Goal: Entertainment & Leisure: Consume media (video, audio)

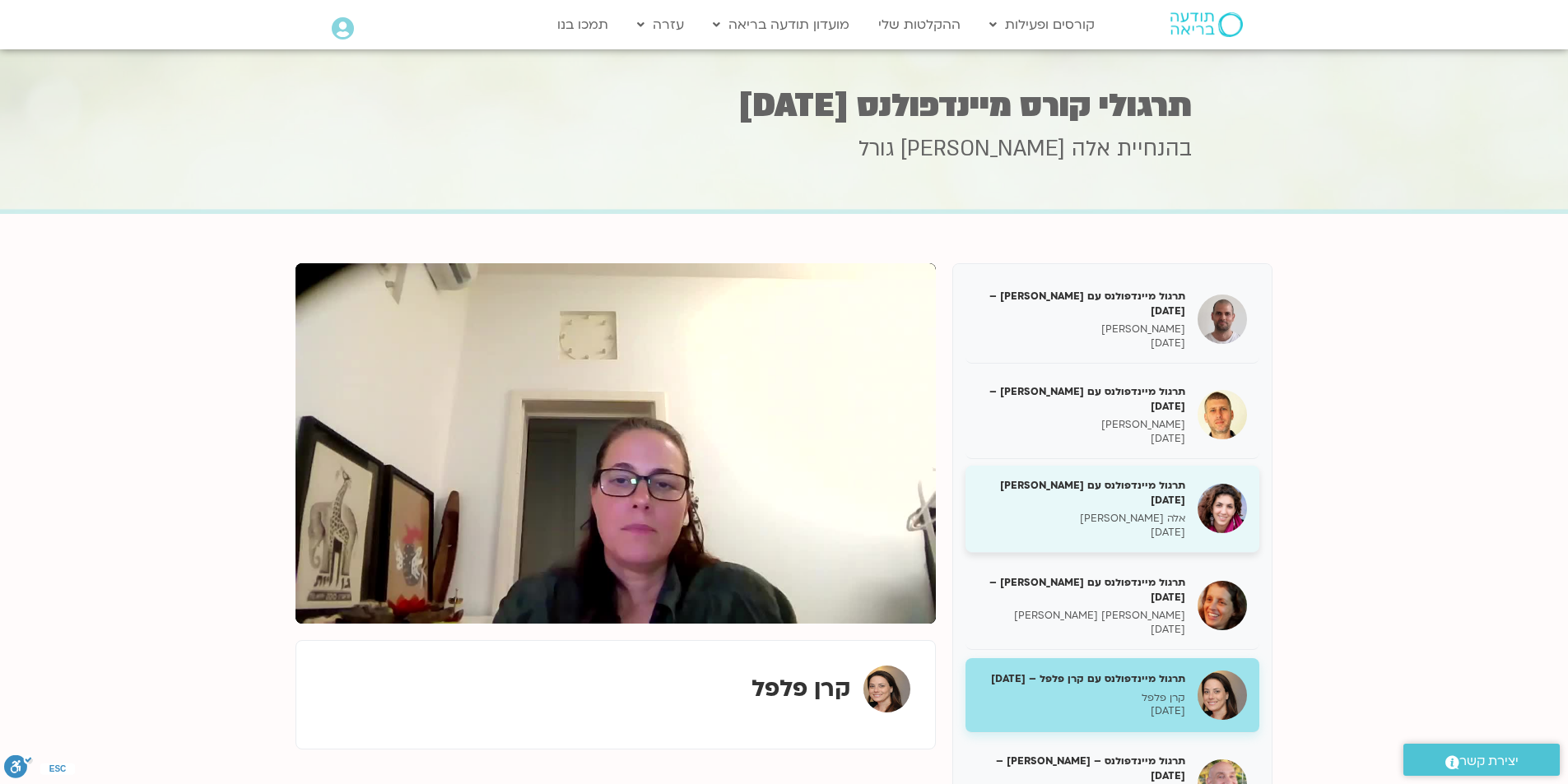
click at [1075, 506] on h5 "תרגול מיינדפולנס עם [PERSON_NAME] [DATE]" at bounding box center [1081, 493] width 207 height 29
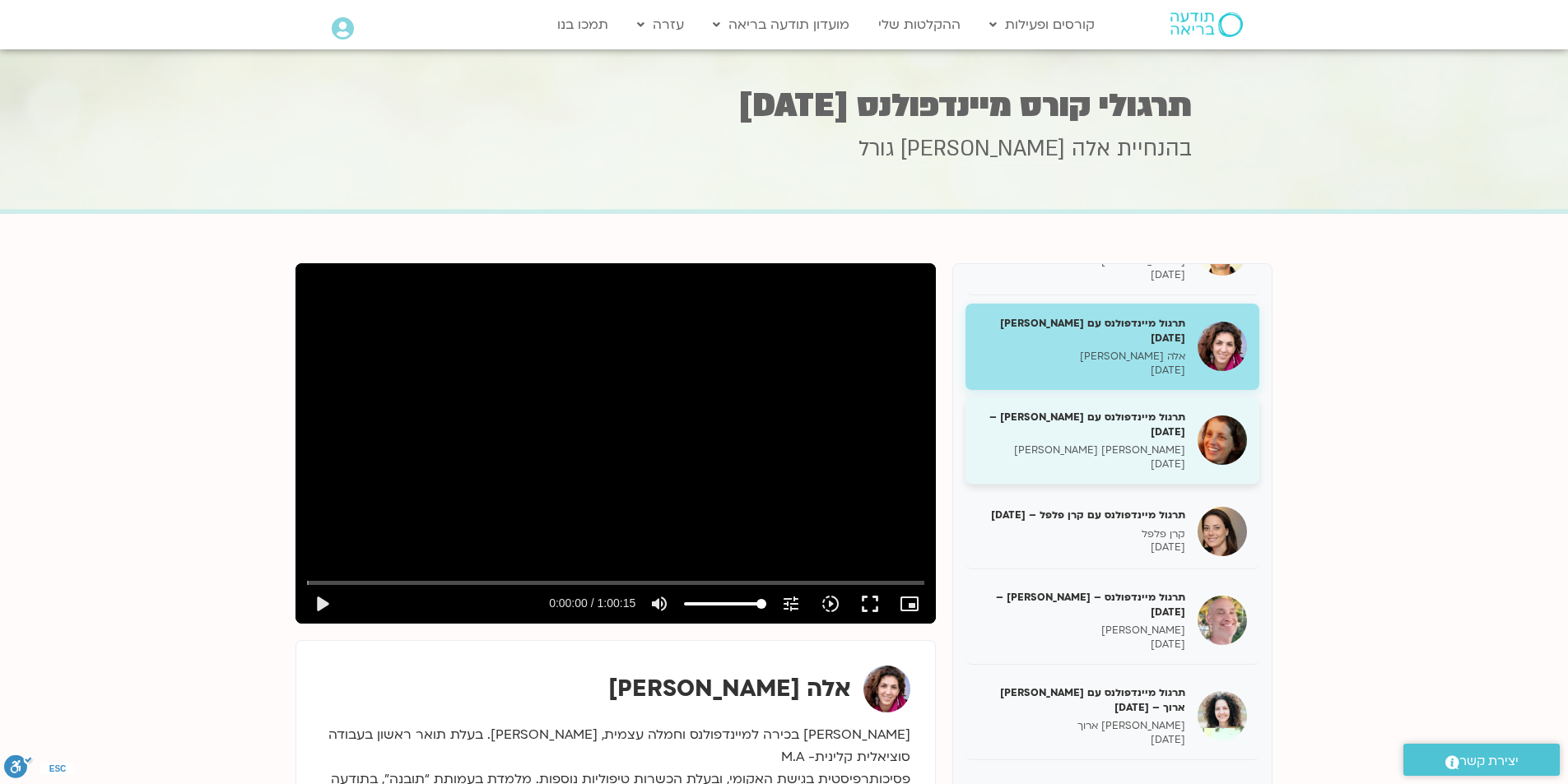
scroll to position [165, 0]
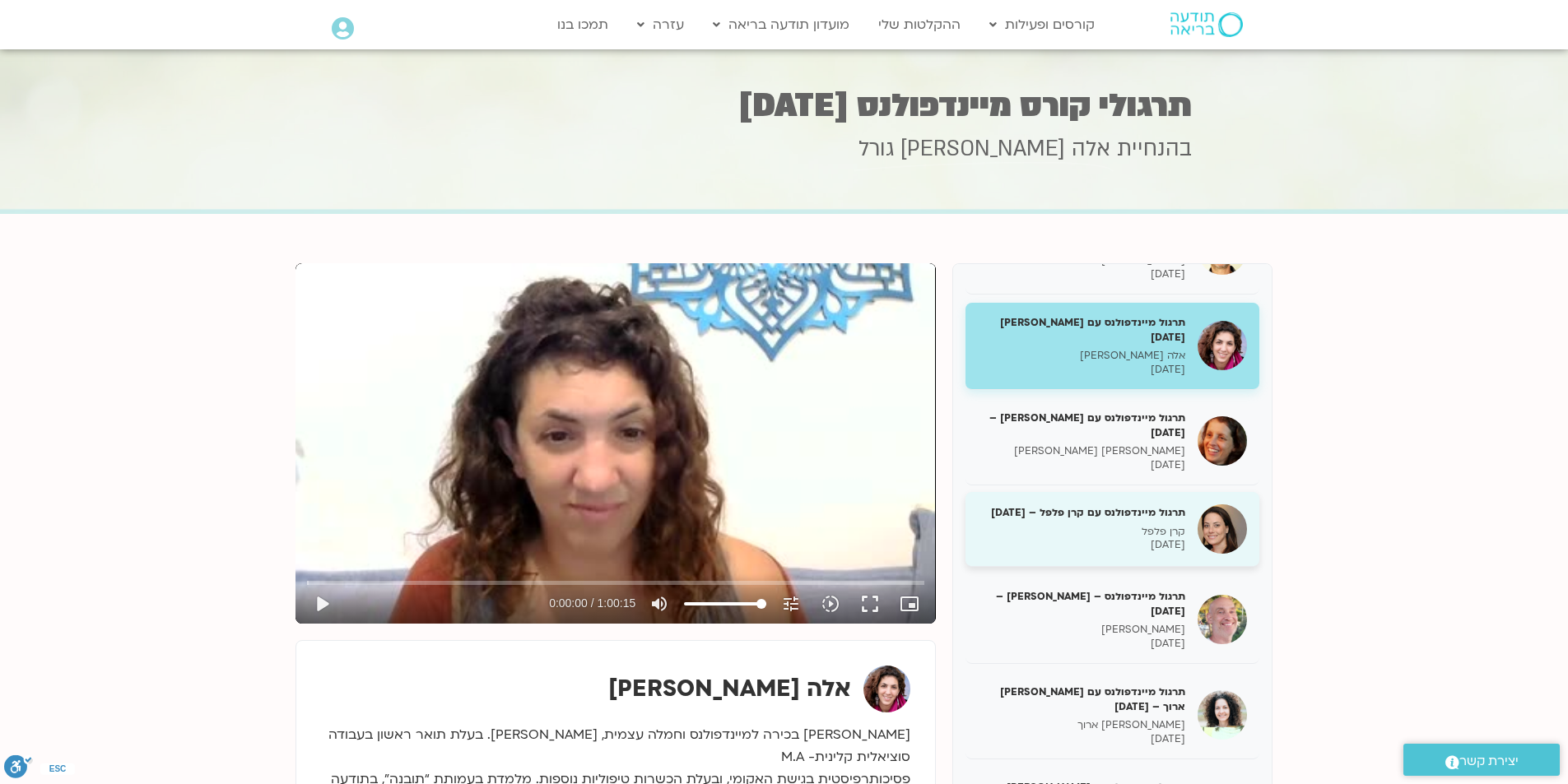
click at [1136, 520] on h5 "תרגול מיינדפולנס עם קרן פלפל – [DATE]" at bounding box center [1081, 513] width 207 height 15
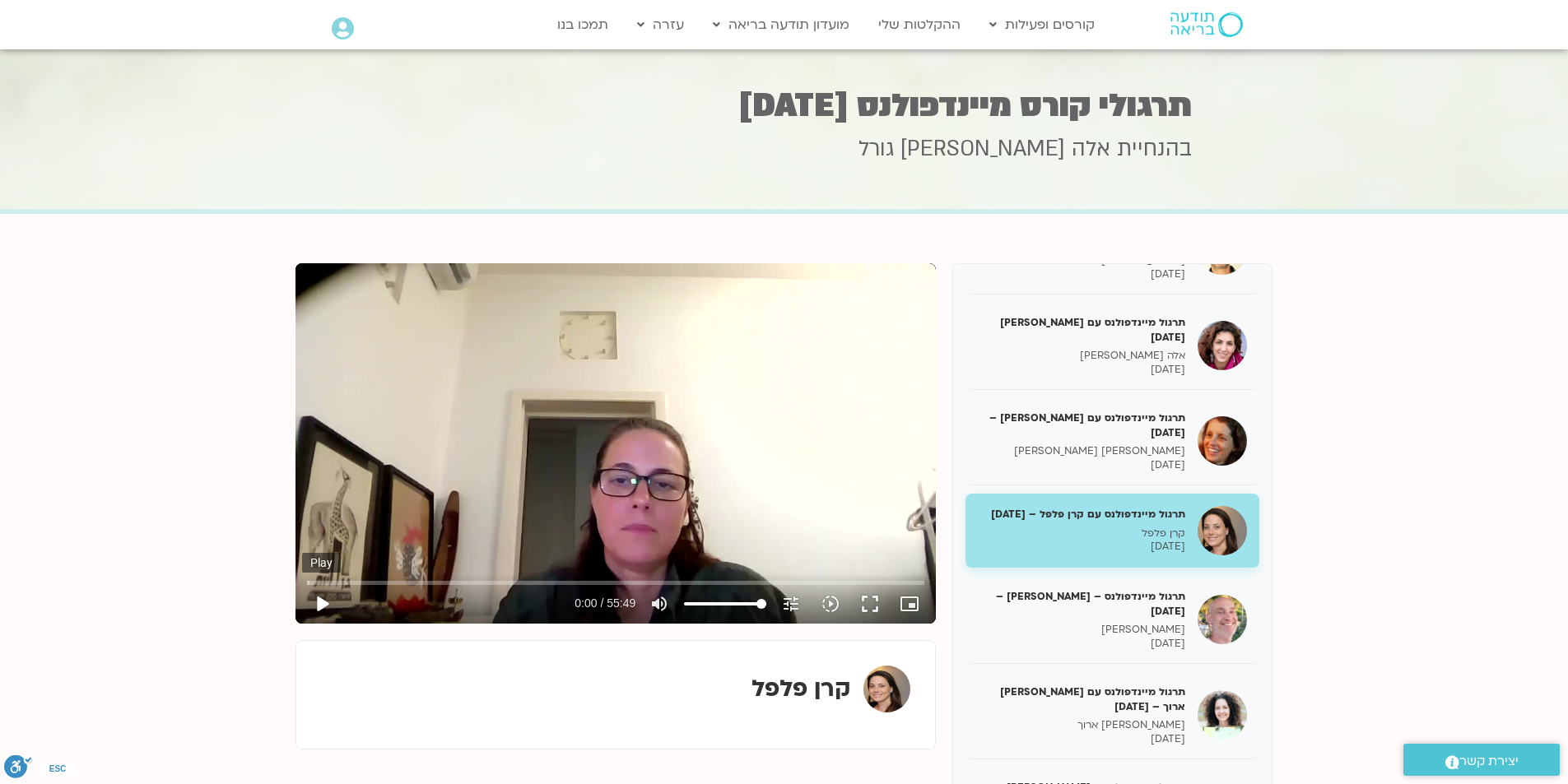
click at [318, 600] on button "play_arrow" at bounding box center [322, 604] width 40 height 40
click at [325, 601] on button "pause" at bounding box center [322, 604] width 40 height 40
type input "78.979604"
click at [1132, 203] on div "בהנחיית [PERSON_NAME] גורל" at bounding box center [784, 172] width 815 height 75
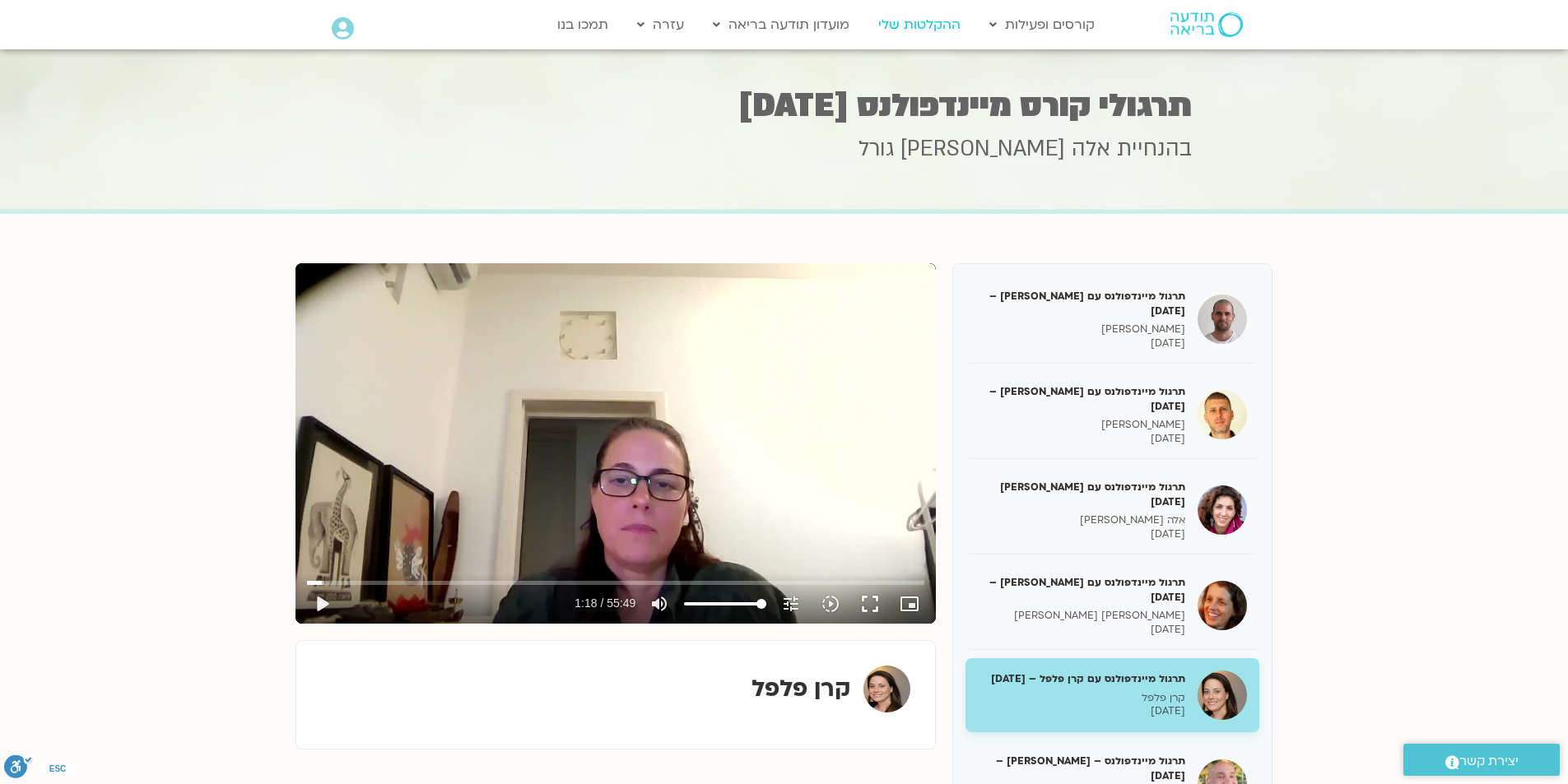
click at [907, 24] on link "ההקלטות שלי" at bounding box center [920, 24] width 99 height 31
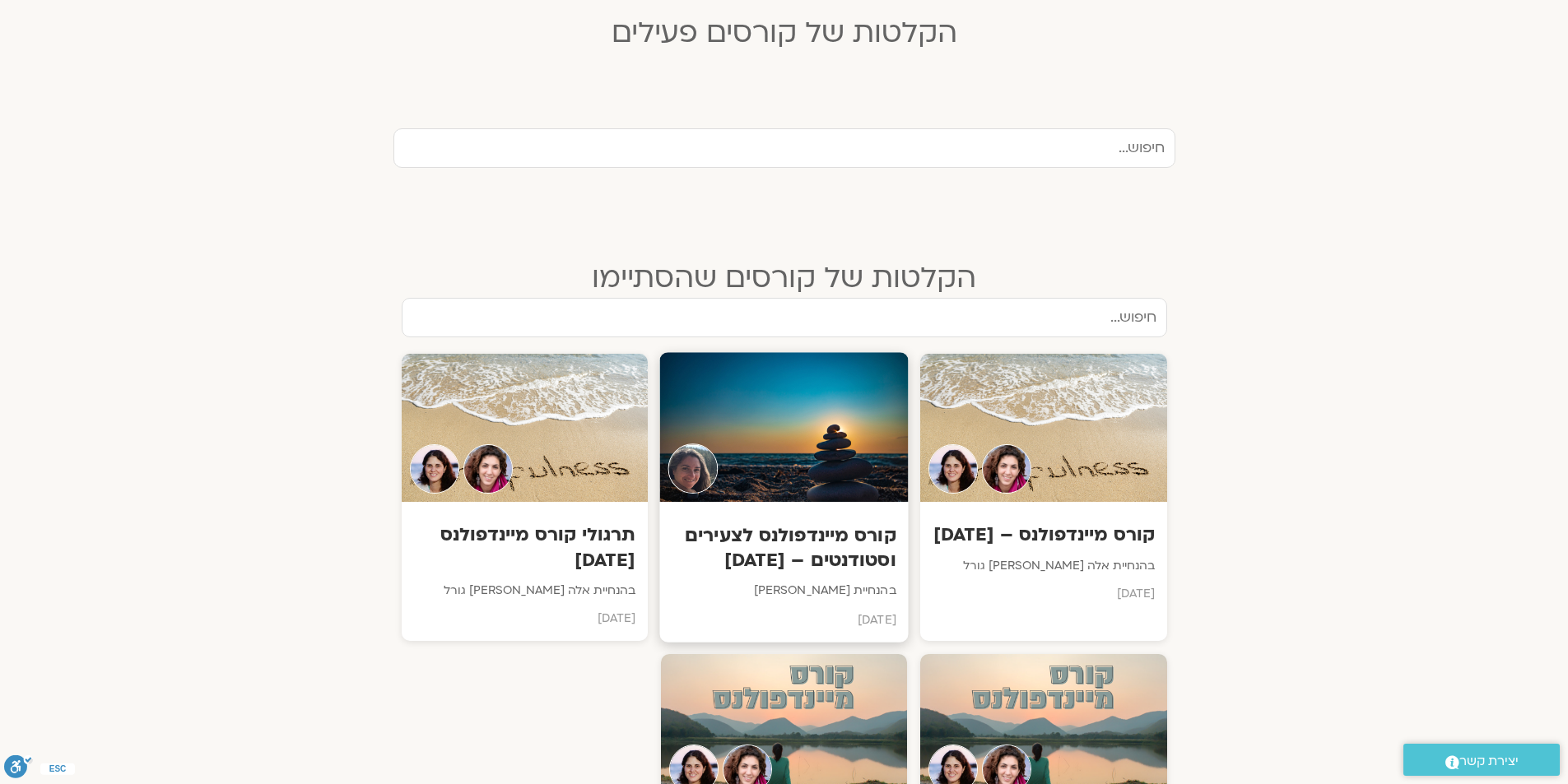
scroll to position [493, 0]
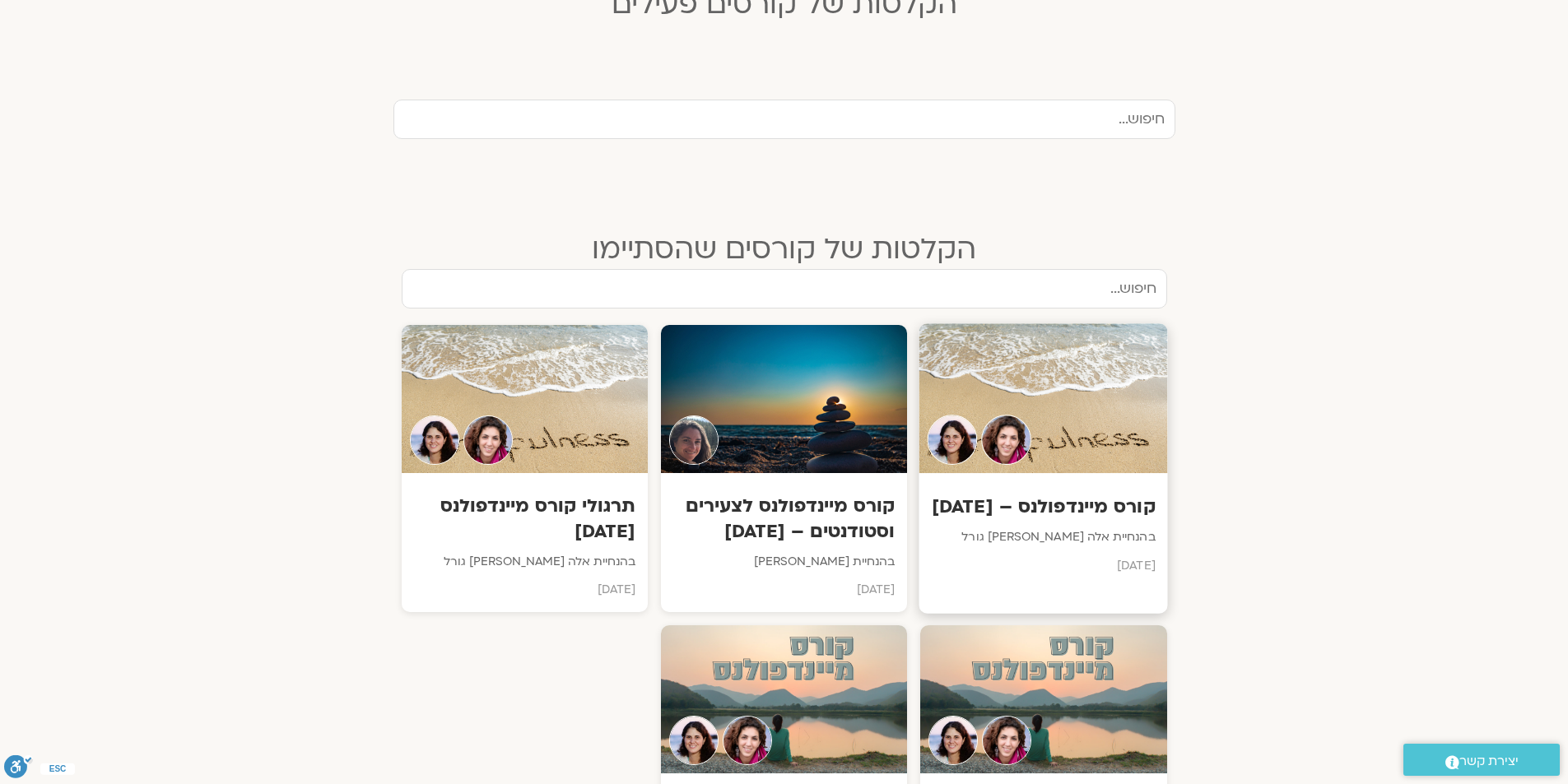
click at [1098, 516] on h3 "קורס מיינדפולנס – יוני 25" at bounding box center [1044, 506] width 224 height 25
